Goal: Task Accomplishment & Management: Use online tool/utility

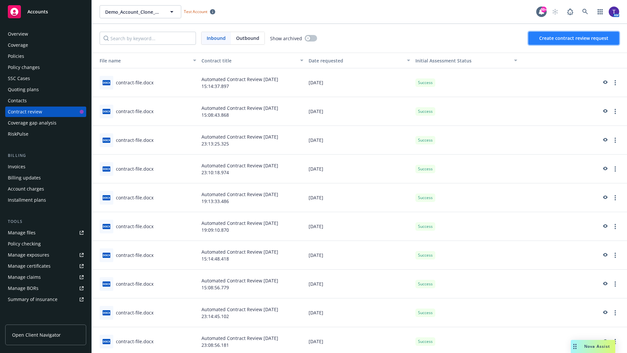
click at [574, 38] on span "Create contract review request" at bounding box center [573, 38] width 69 height 6
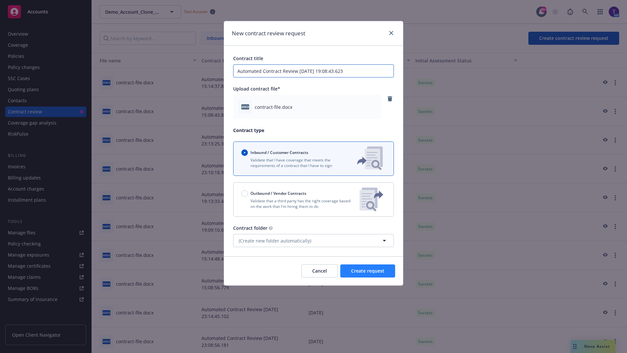
type input "Automated Contract Review 09-29-2025 19:08:43.623"
click at [368, 271] on span "Create request" at bounding box center [367, 271] width 33 height 6
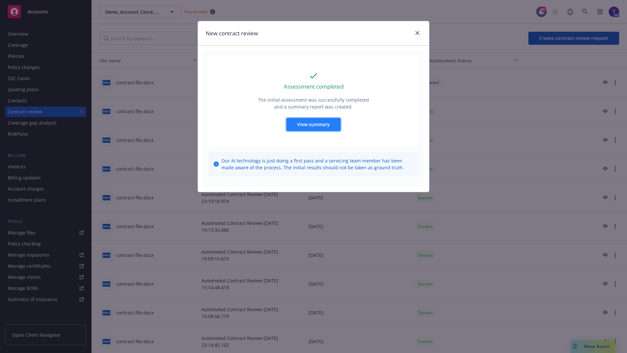
click at [313, 124] on span "View summary" at bounding box center [313, 124] width 33 height 6
